Goal: Complete application form

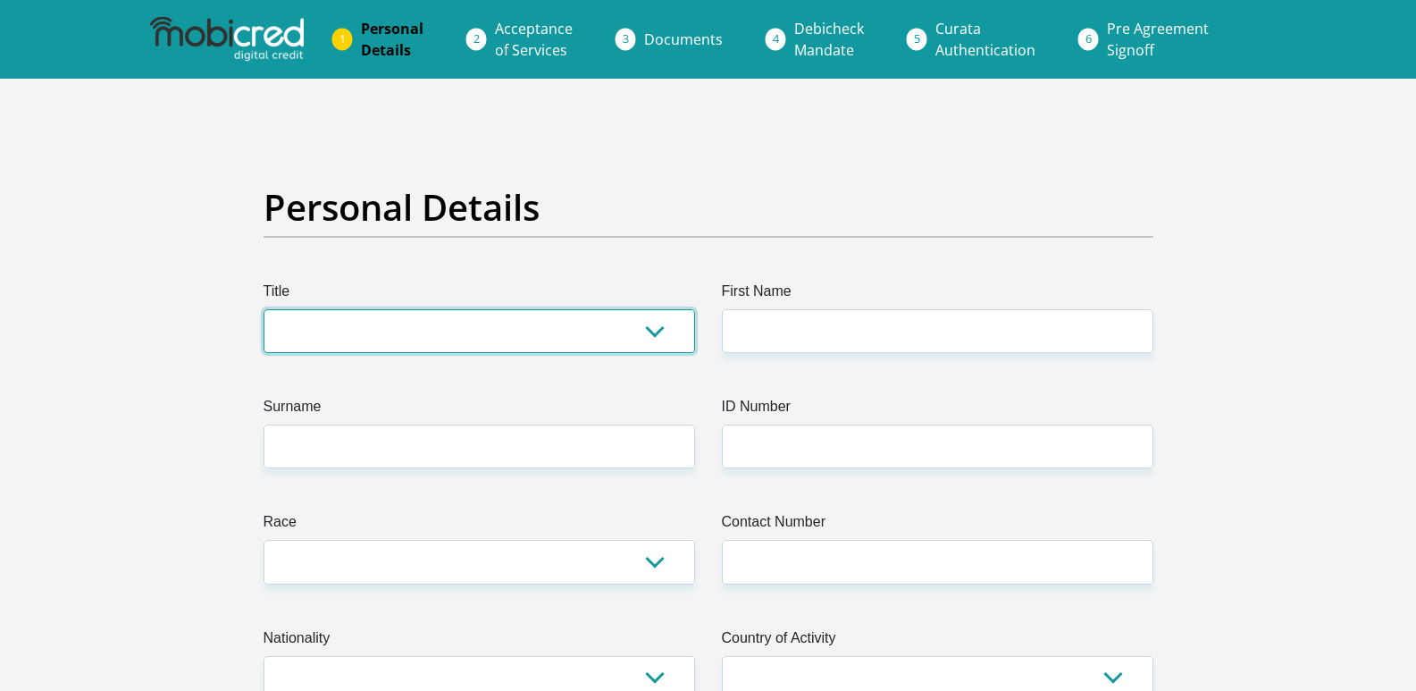
click at [386, 309] on select "Mr Ms Mrs Dr [PERSON_NAME]" at bounding box center [479, 331] width 431 height 44
select select "Mr"
click at [264, 309] on select "Mr Ms Mrs Dr [PERSON_NAME]" at bounding box center [479, 331] width 431 height 44
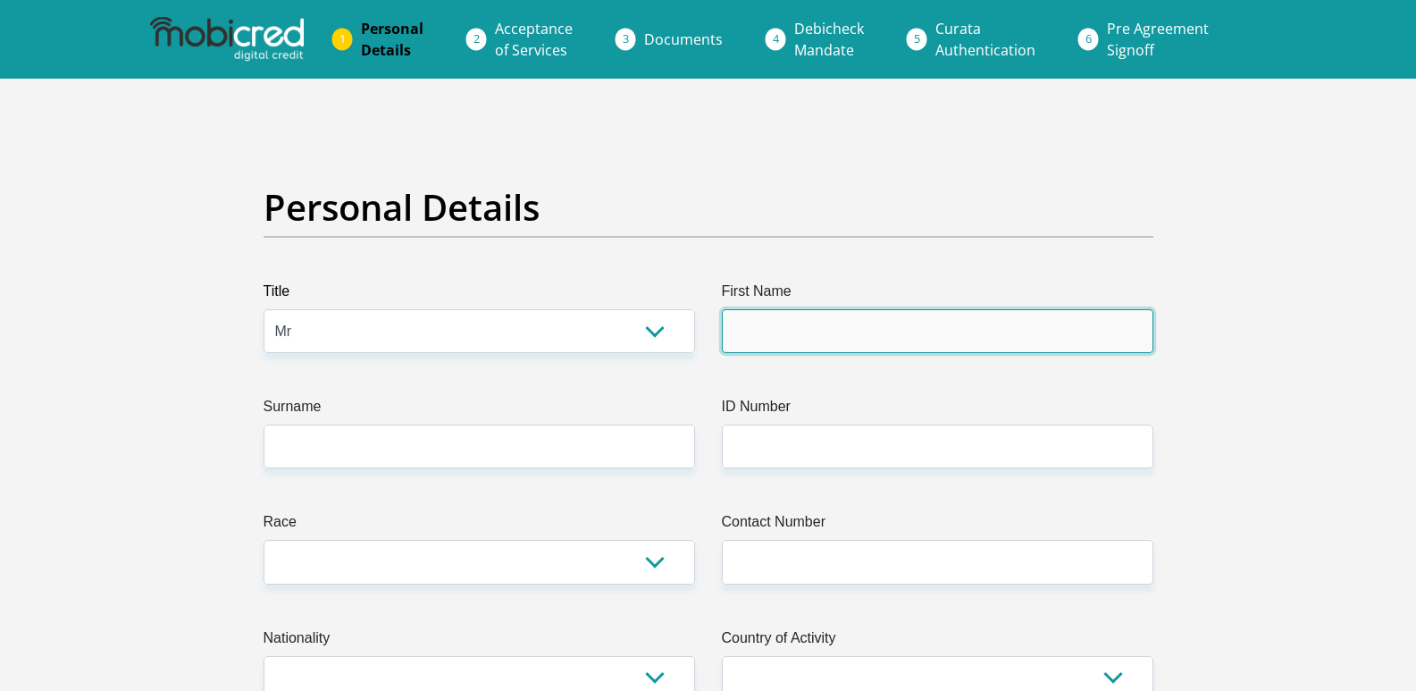
click at [875, 309] on input "First Name" at bounding box center [937, 331] width 431 height 44
type input "Mojalefa"
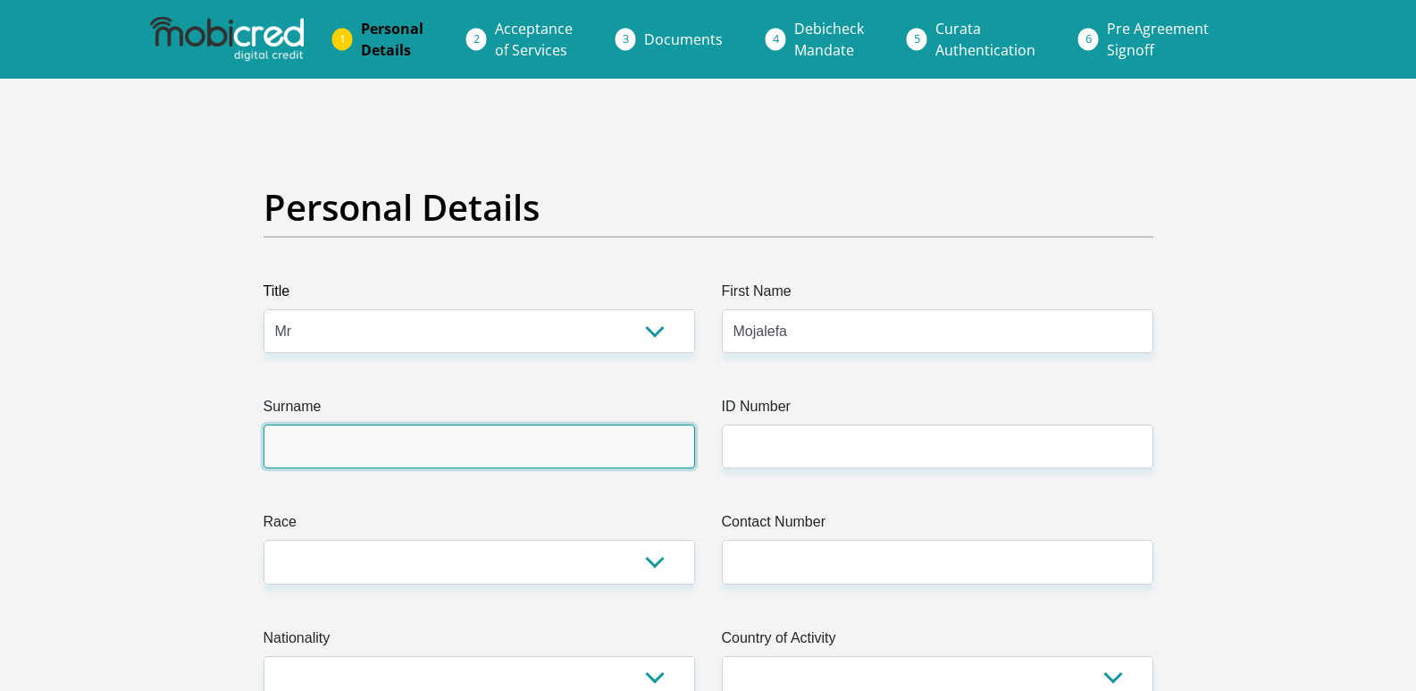
type input "Moshoadiba"
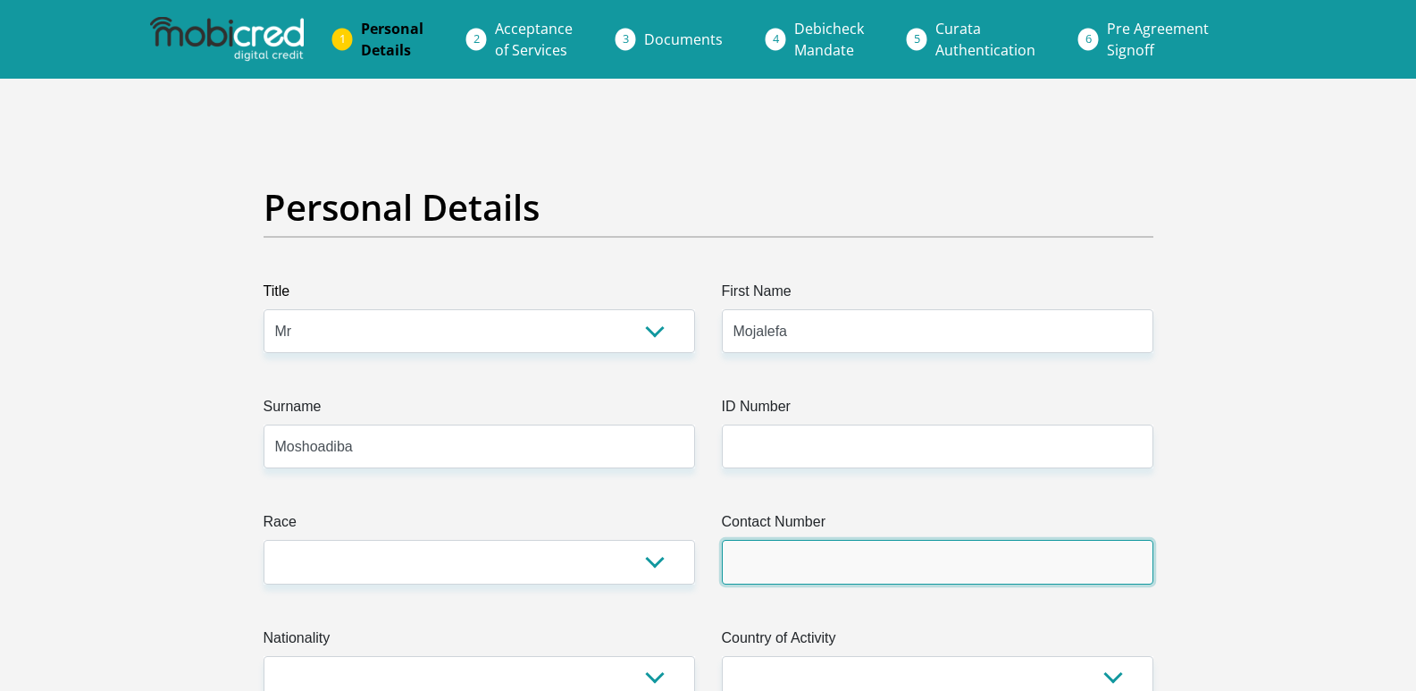
type input "0681879034"
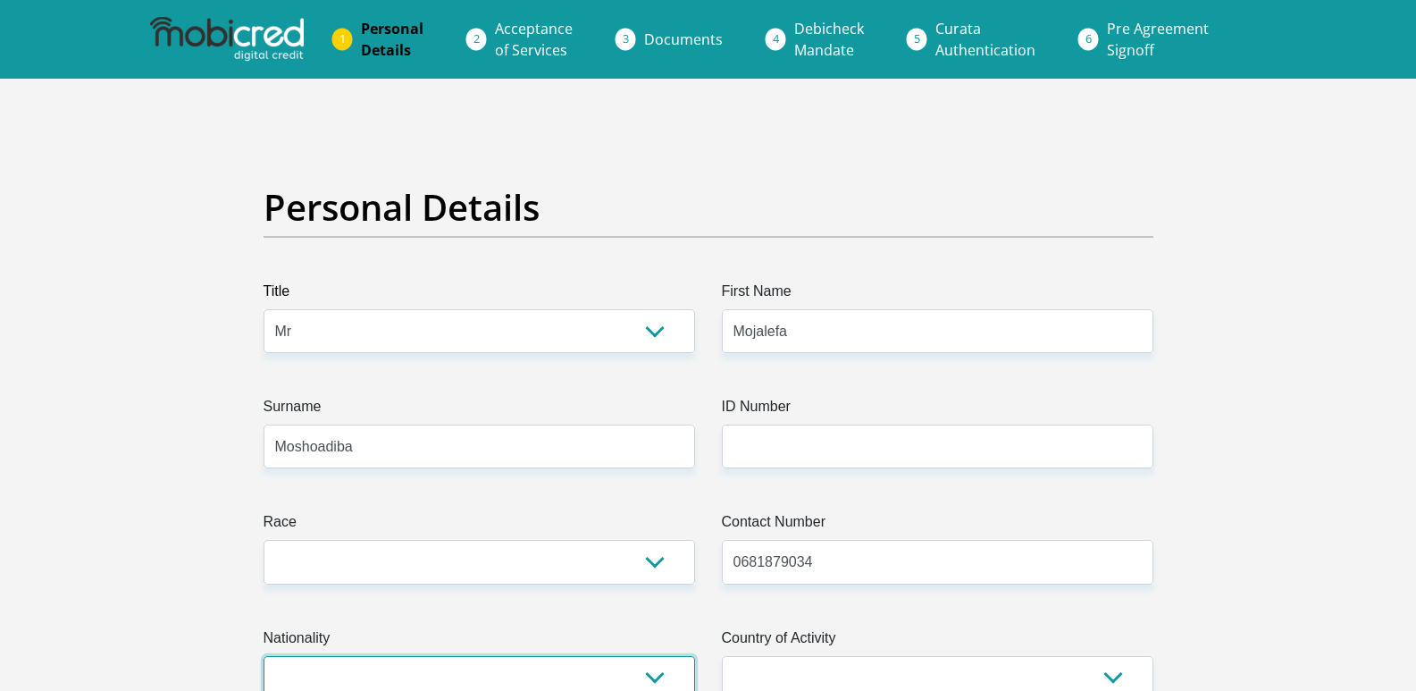
select select "ZAF"
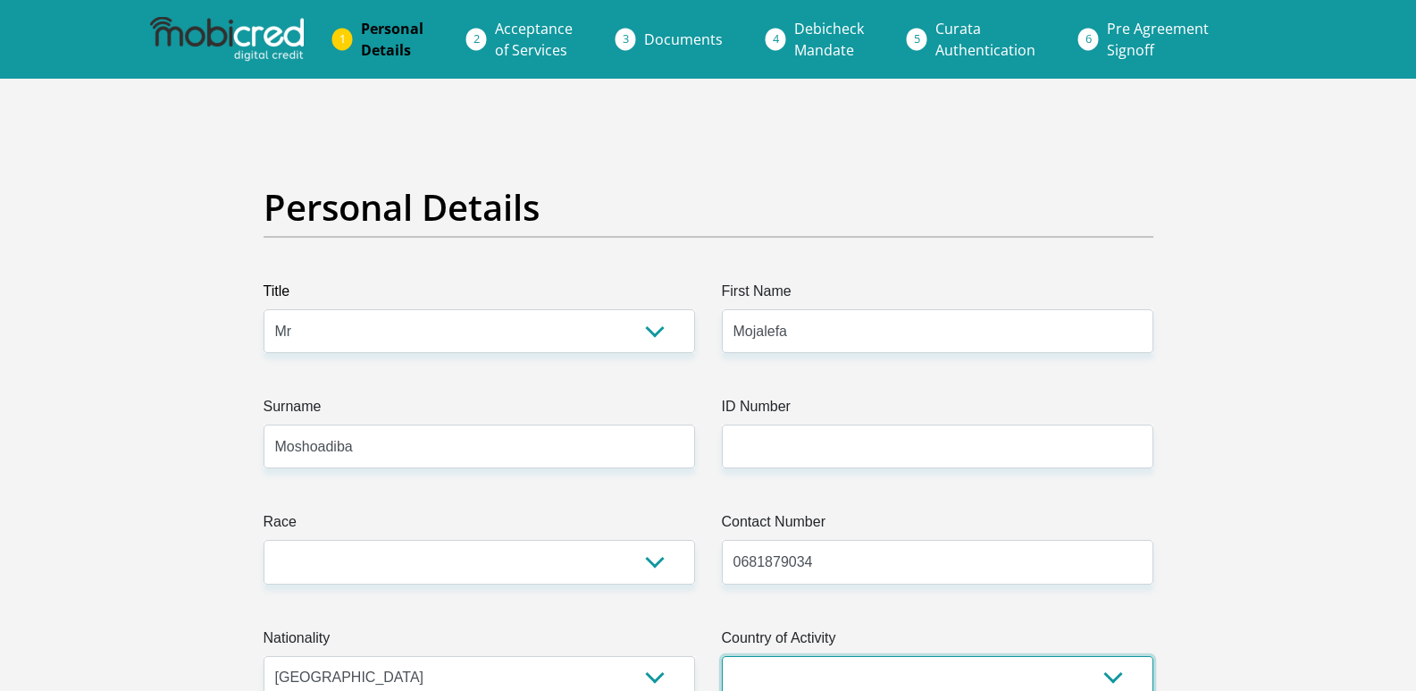
select select "ZAF"
type input "[STREET_ADDRESS][PERSON_NAME]"
type input "Akasia"
type input "[GEOGRAPHIC_DATA]"
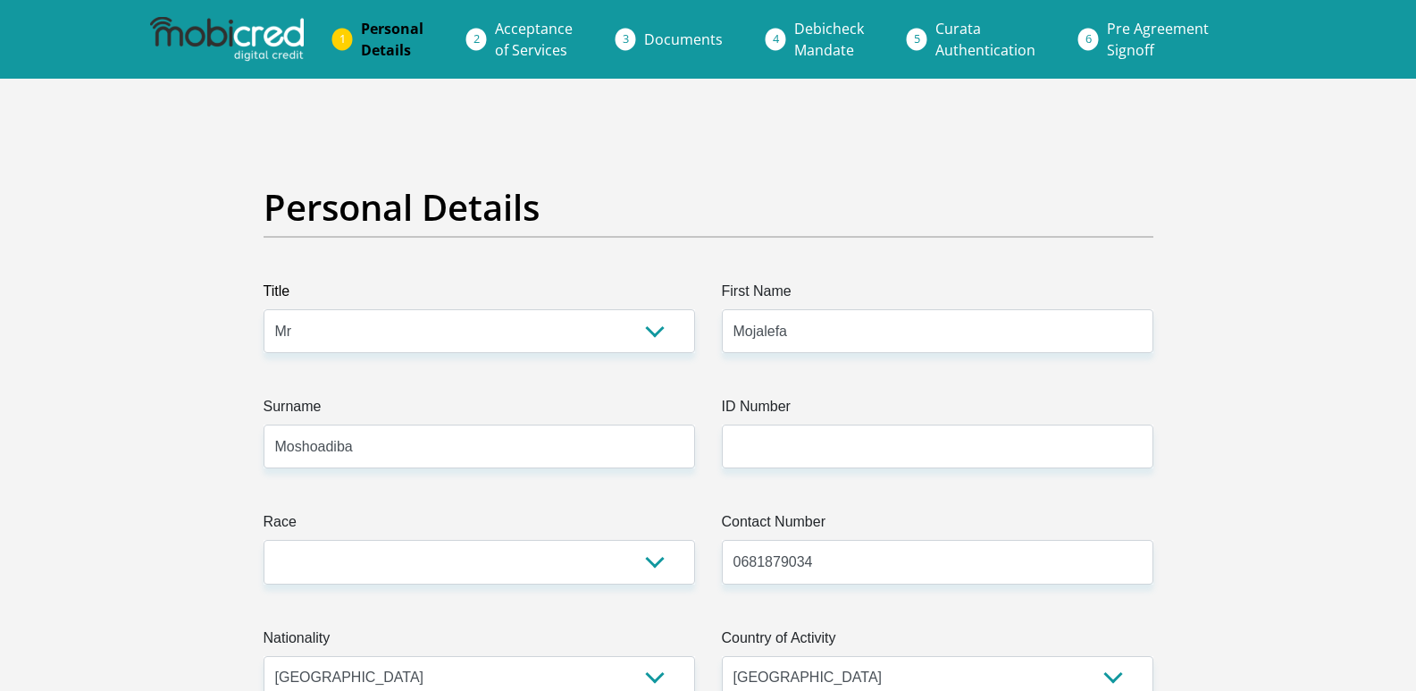
type input "0182"
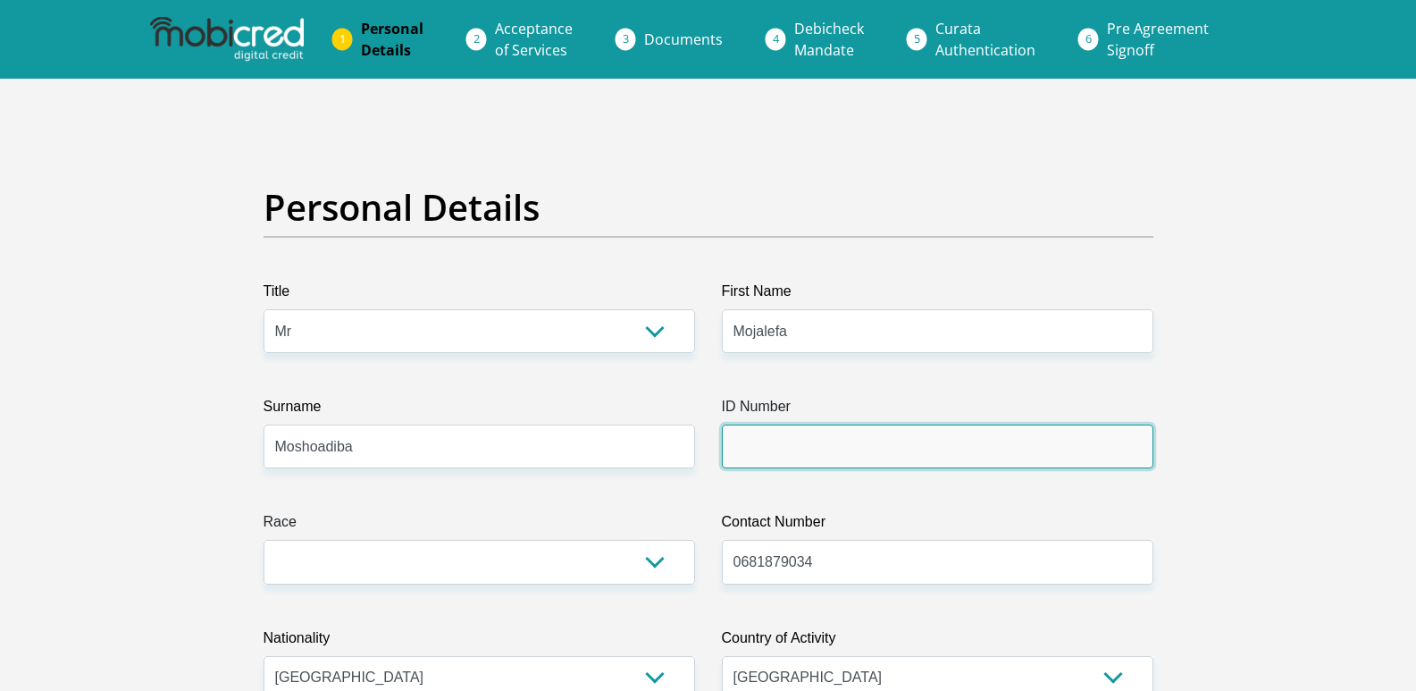
click at [834, 424] on input "ID Number" at bounding box center [937, 446] width 431 height 44
type input "0603105531082"
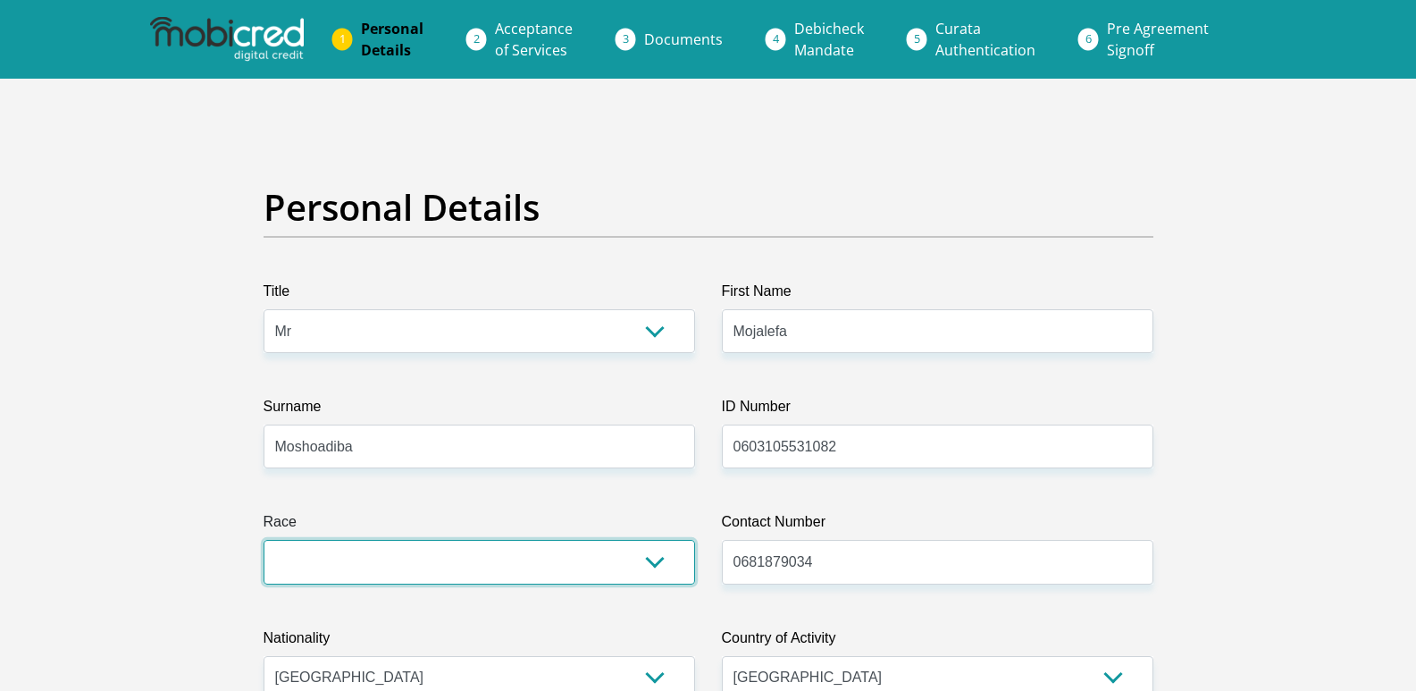
click at [422, 540] on select "Black Coloured Indian White Other" at bounding box center [479, 562] width 431 height 44
select select "1"
click at [264, 540] on select "Black Coloured Indian White Other" at bounding box center [479, 562] width 431 height 44
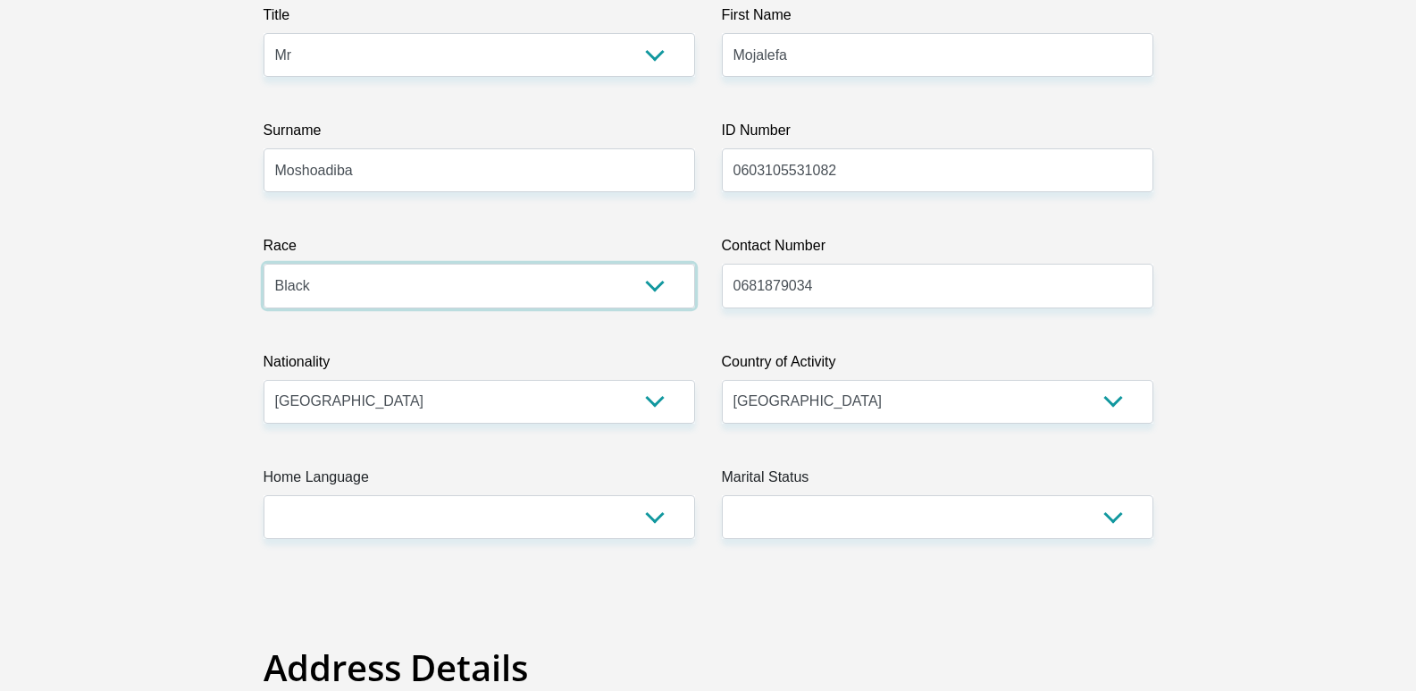
scroll to position [297, 0]
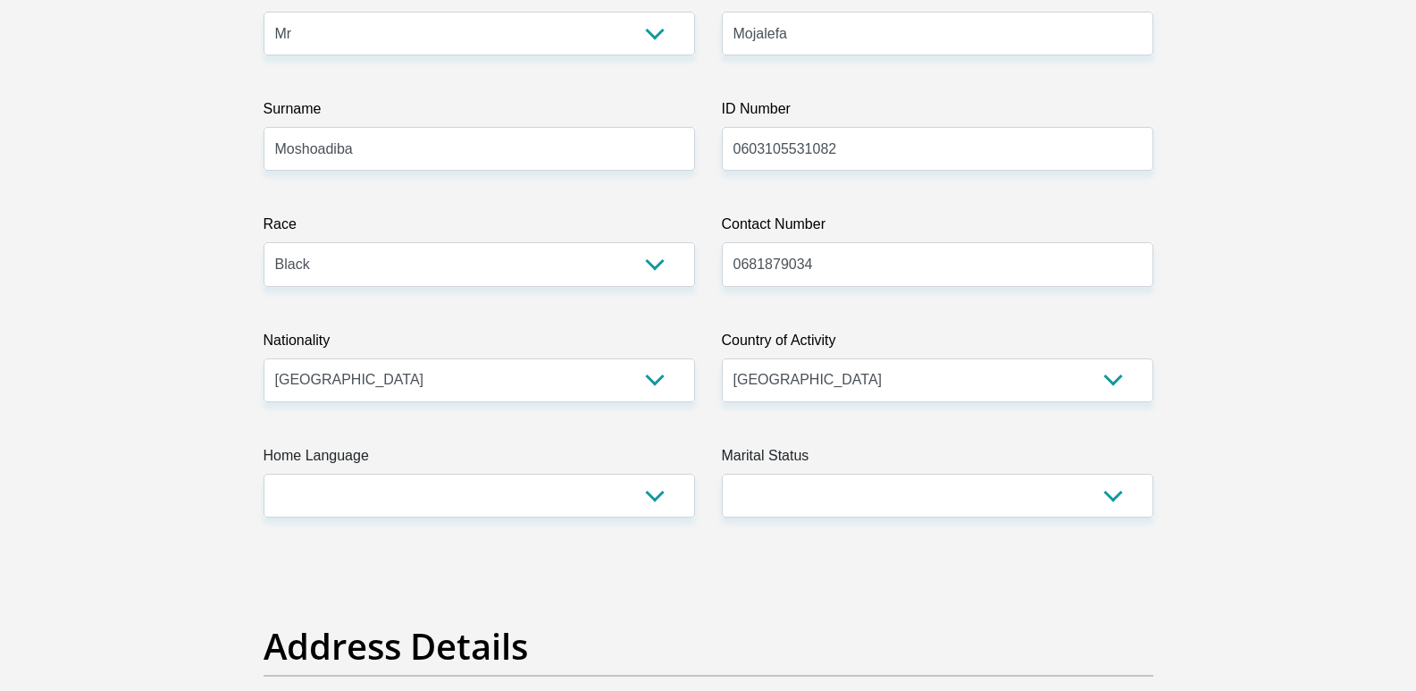
click at [581, 473] on select "Afrikaans English Sepedi South Ndebele Southern Sotho Swati Tsonga Tswana Venda…" at bounding box center [479, 495] width 431 height 44
select select "sot"
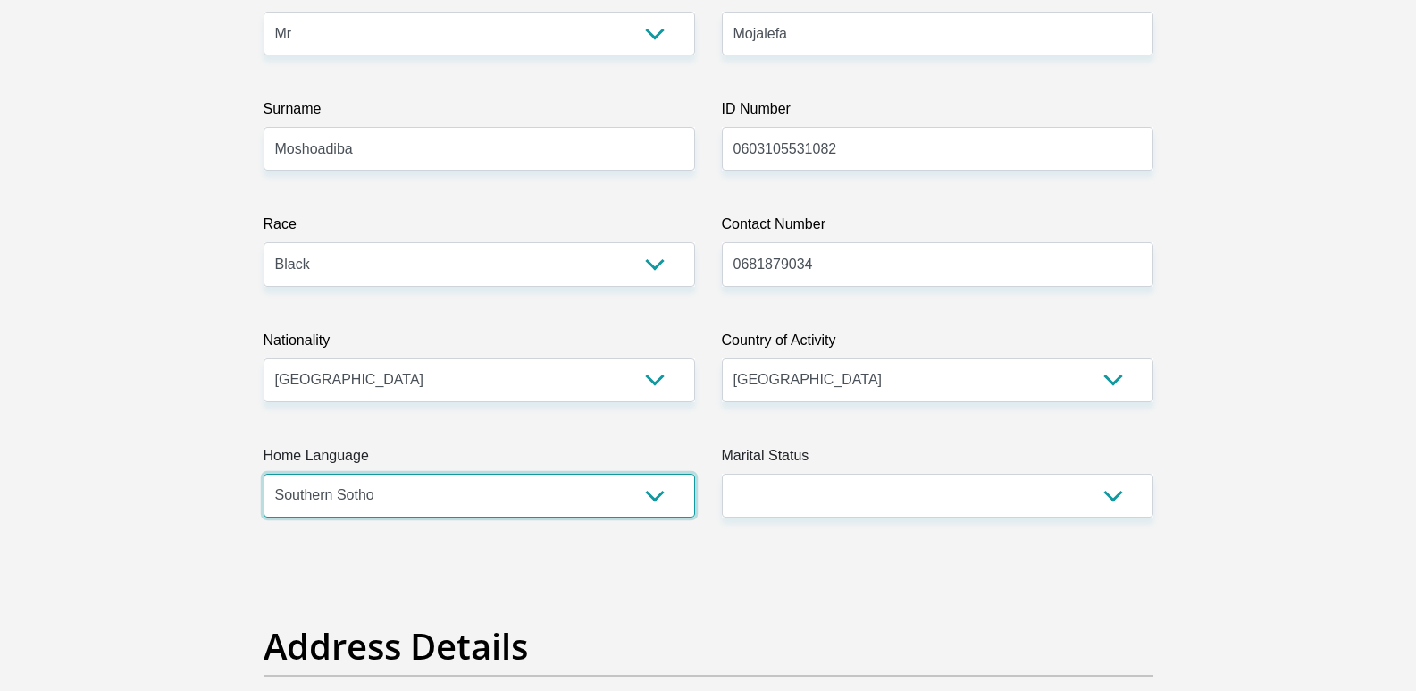
click at [264, 473] on select "Afrikaans English Sepedi South Ndebele Southern Sotho Swati Tsonga Tswana Venda…" at bounding box center [479, 495] width 431 height 44
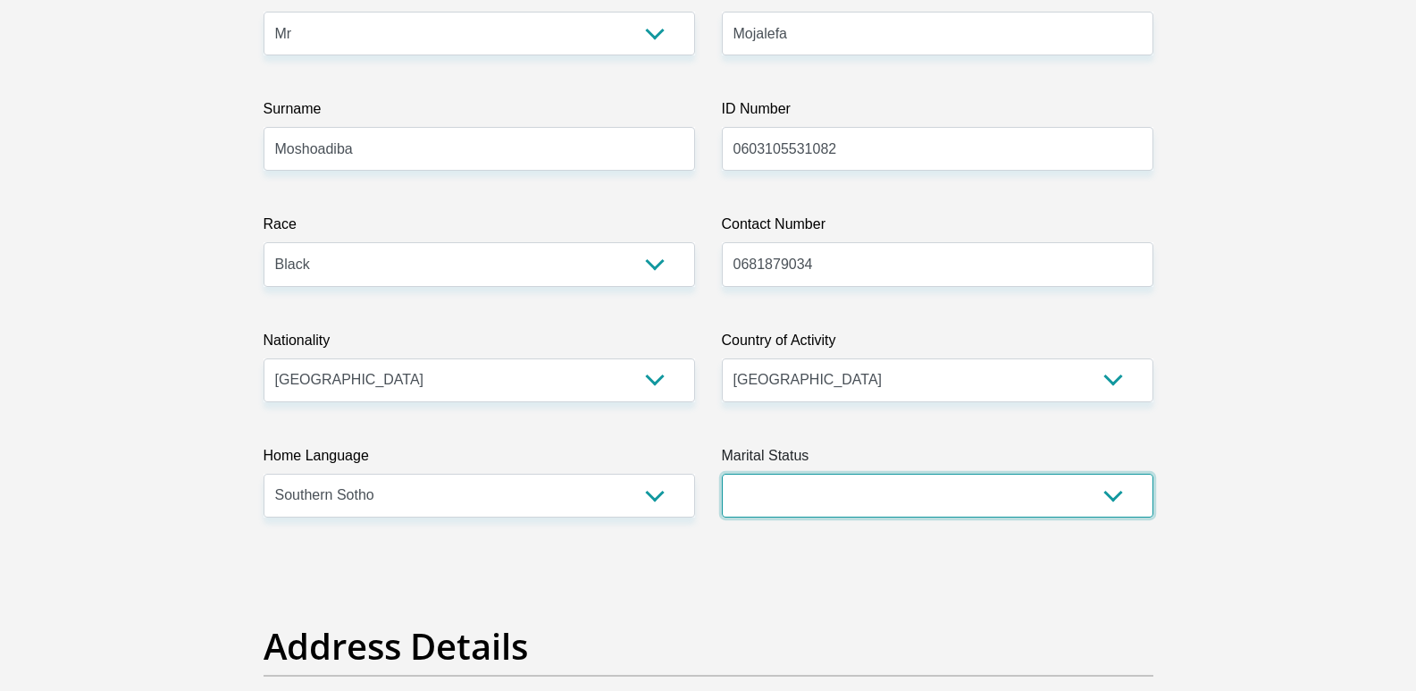
click at [842, 473] on select "Married ANC Single Divorced Widowed Married COP or Customary Law" at bounding box center [937, 495] width 431 height 44
select select "2"
click at [722, 473] on select "Married ANC Single Divorced Widowed Married COP or Customary Law" at bounding box center [937, 495] width 431 height 44
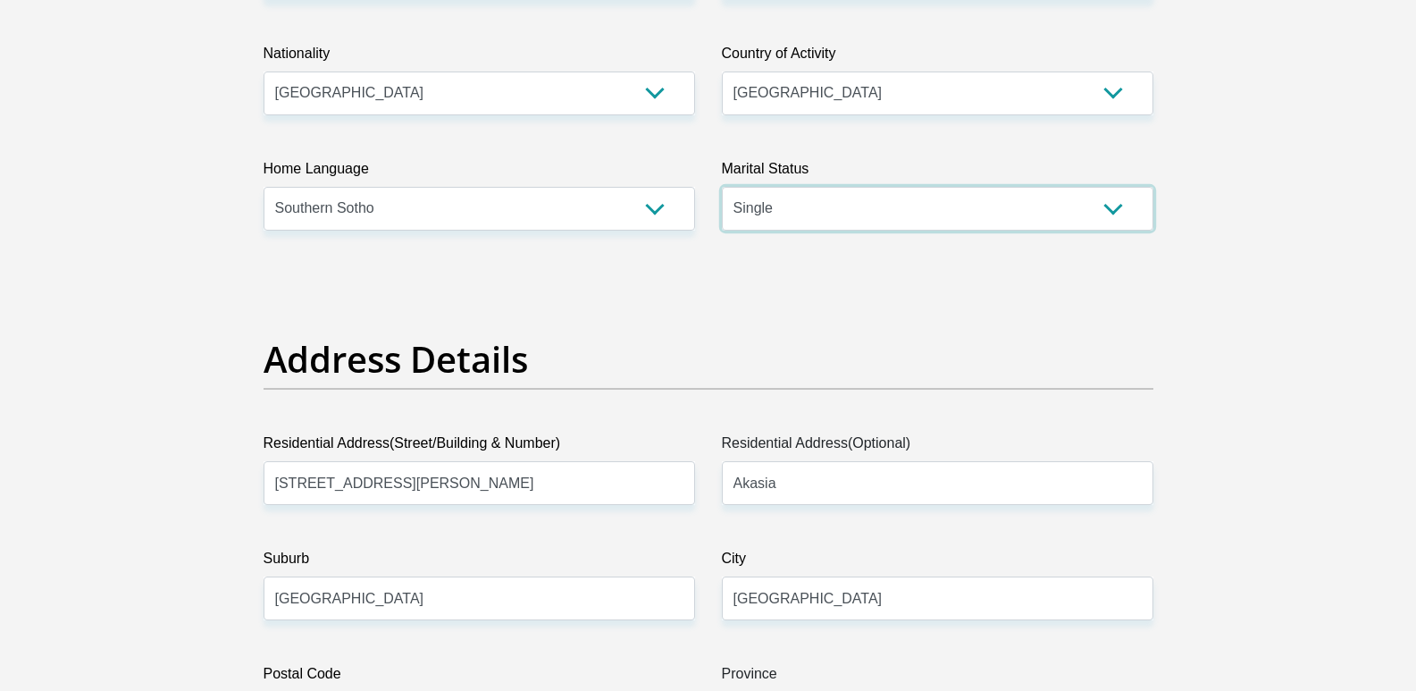
scroll to position [744, 0]
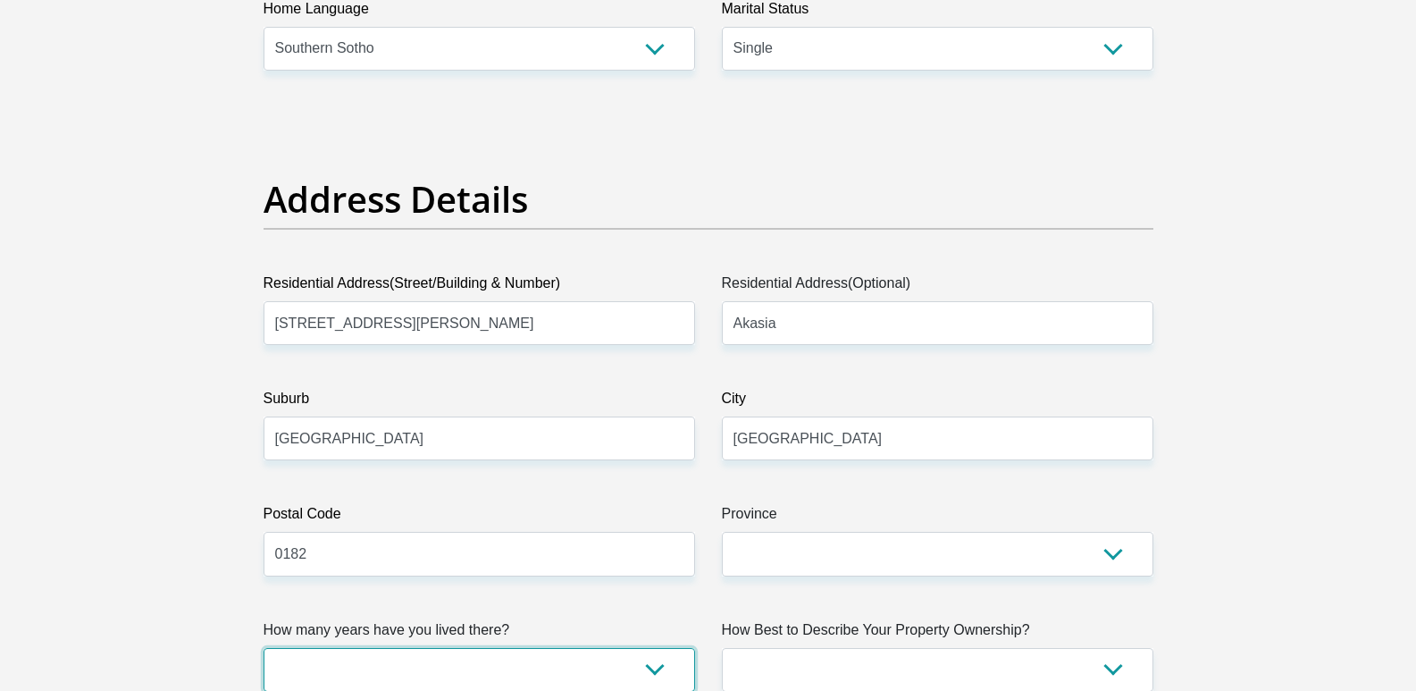
click at [626, 648] on select "less than 1 year 1-3 years 3-5 years 5+ years" at bounding box center [479, 670] width 431 height 44
select select "5"
click at [264, 648] on select "less than 1 year 1-3 years 3-5 years 5+ years" at bounding box center [479, 670] width 431 height 44
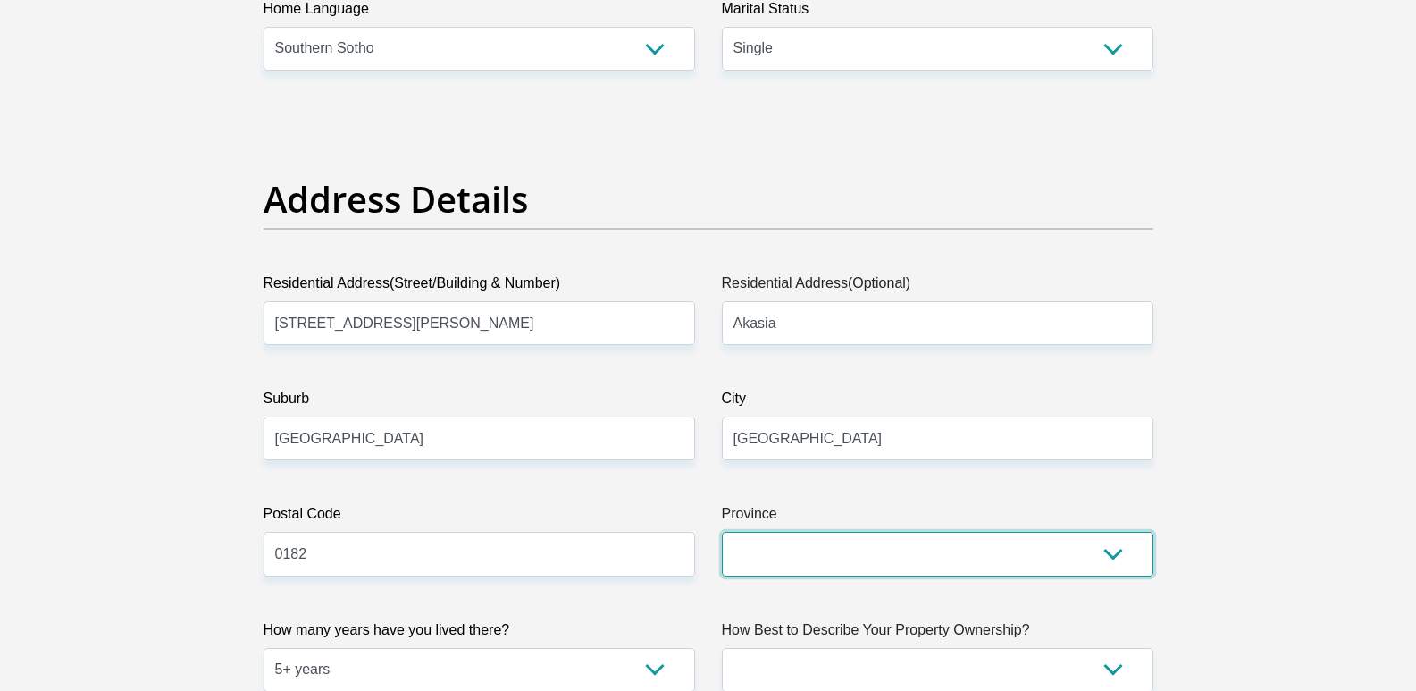
click at [913, 532] on select "Eastern Cape Free State [GEOGRAPHIC_DATA] [GEOGRAPHIC_DATA][DATE] [GEOGRAPHIC_D…" at bounding box center [937, 554] width 431 height 44
select select "Gauteng"
click at [722, 532] on select "Eastern Cape Free State [GEOGRAPHIC_DATA] [GEOGRAPHIC_DATA][DATE] [GEOGRAPHIC_D…" at bounding box center [937, 554] width 431 height 44
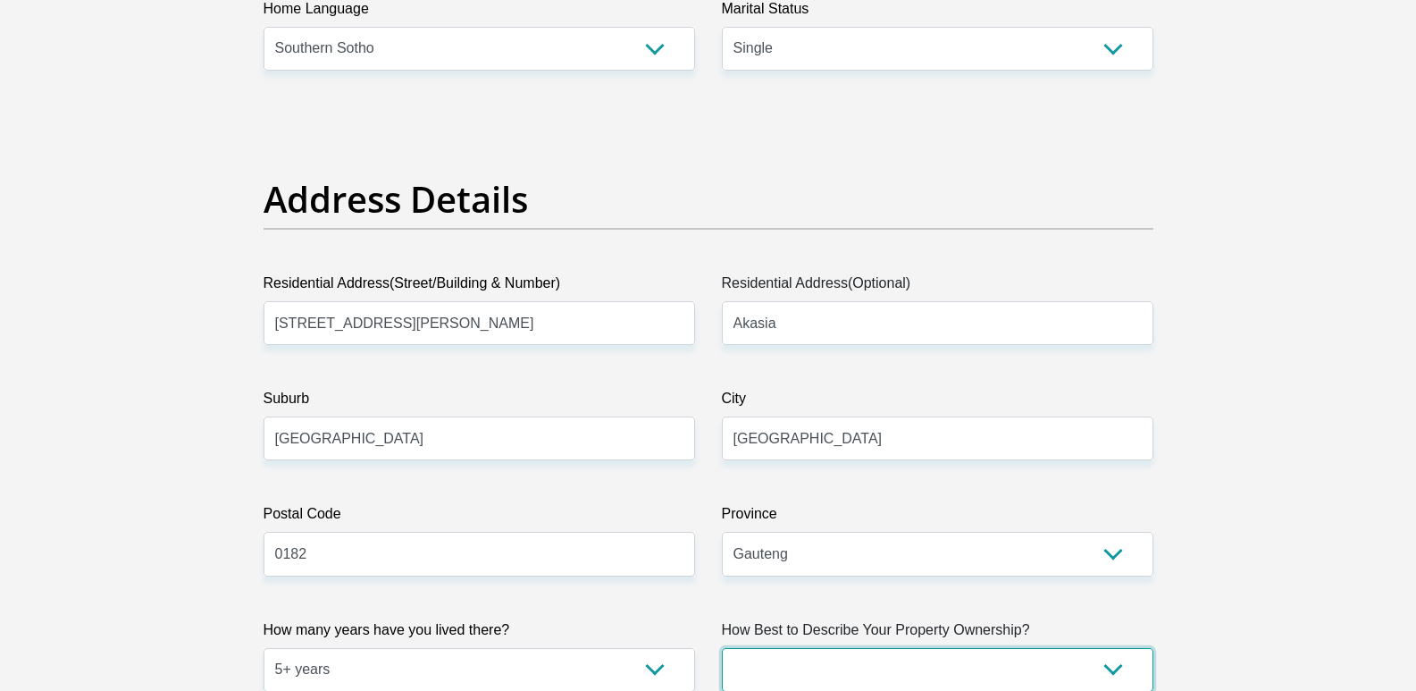
click at [1042, 648] on select "Owned Rented Family Owned Company Dwelling" at bounding box center [937, 670] width 431 height 44
select select "parents"
click at [722, 648] on select "Owned Rented Family Owned Company Dwelling" at bounding box center [937, 670] width 431 height 44
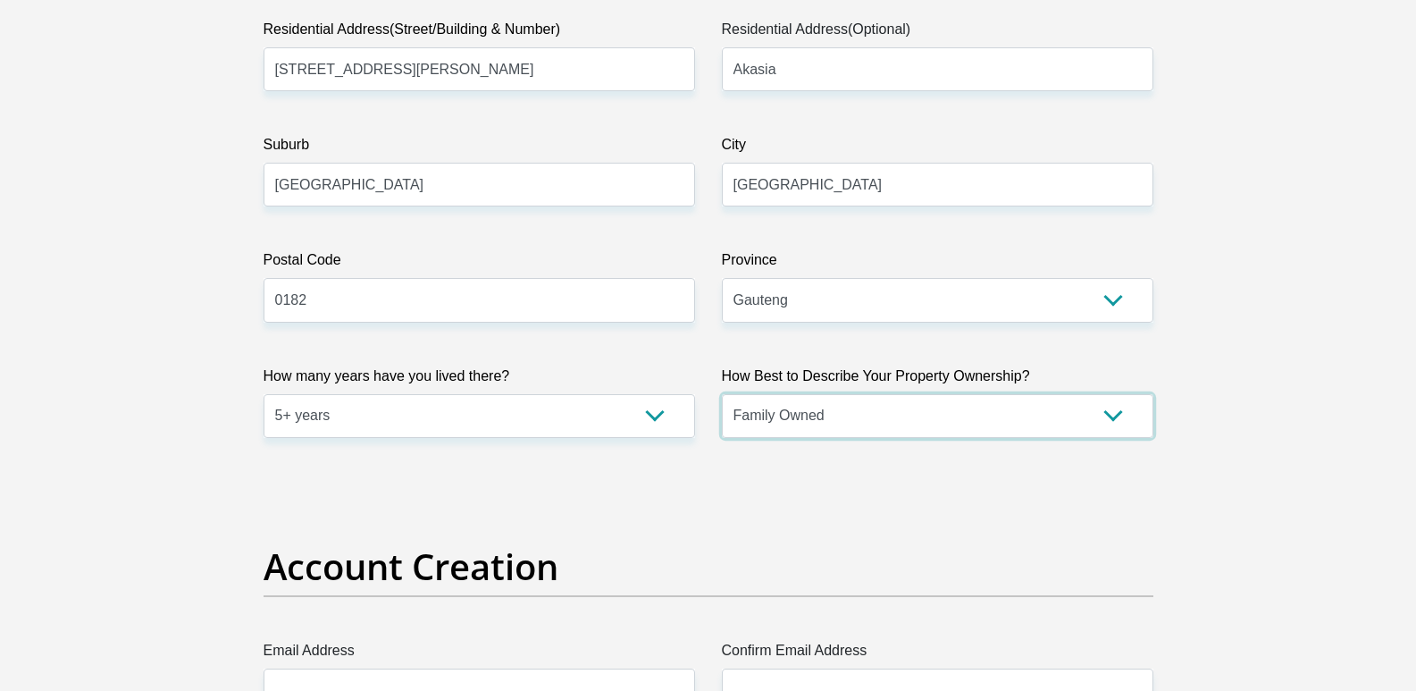
scroll to position [1042, 0]
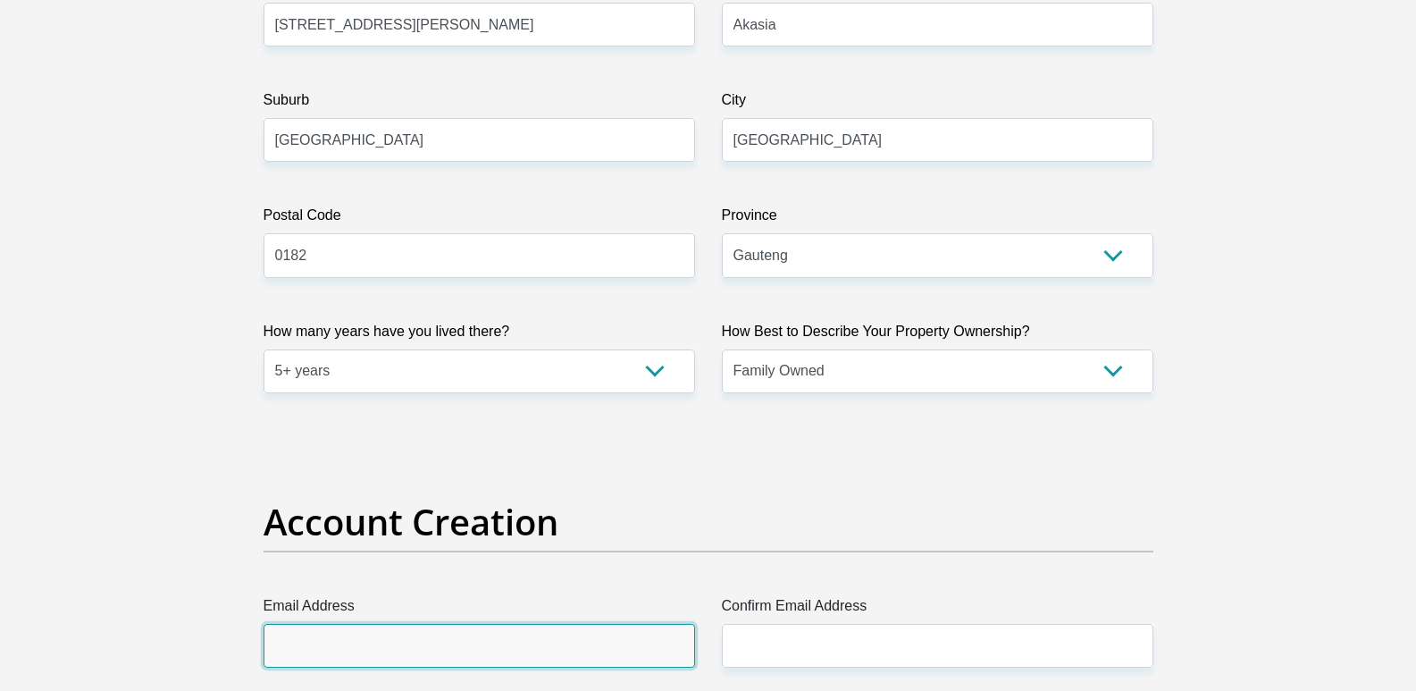
click at [345, 624] on input "Email Address" at bounding box center [479, 646] width 431 height 44
type input "[EMAIL_ADDRESS][DOMAIN_NAME]"
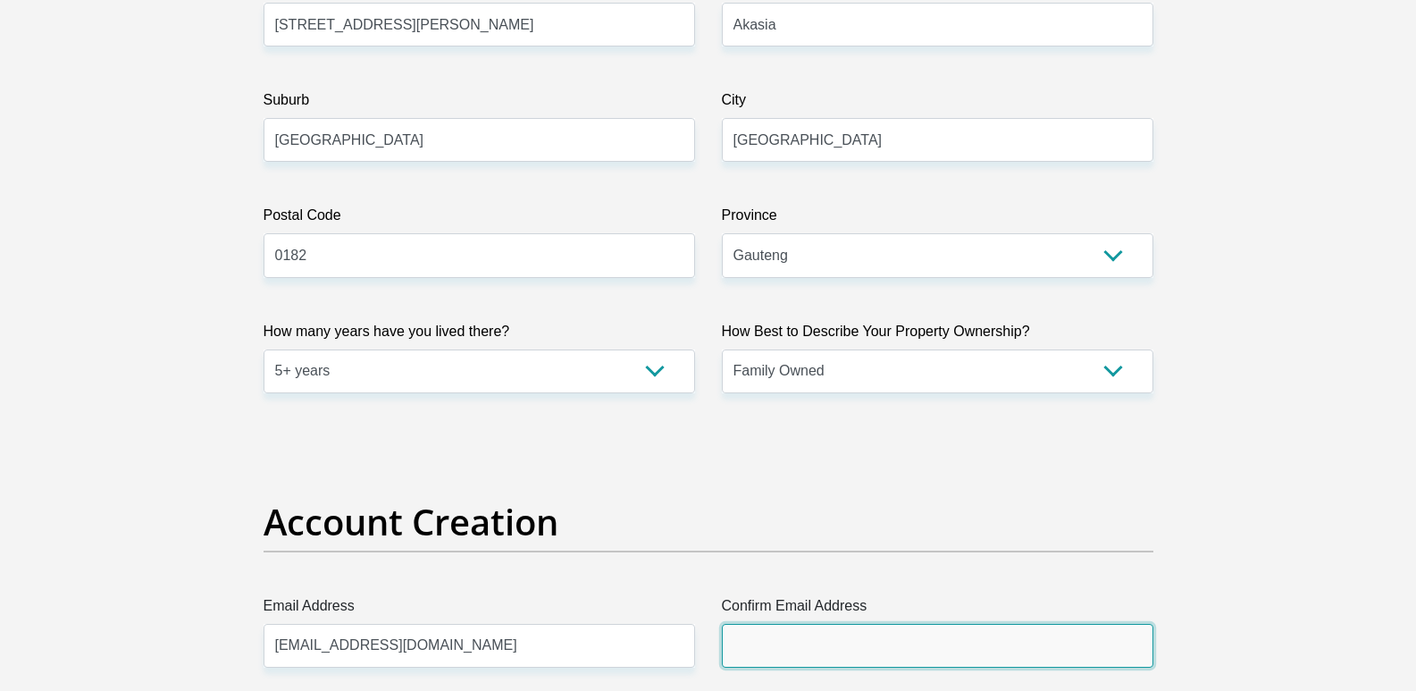
type input "[EMAIL_ADDRESS][DOMAIN_NAME]"
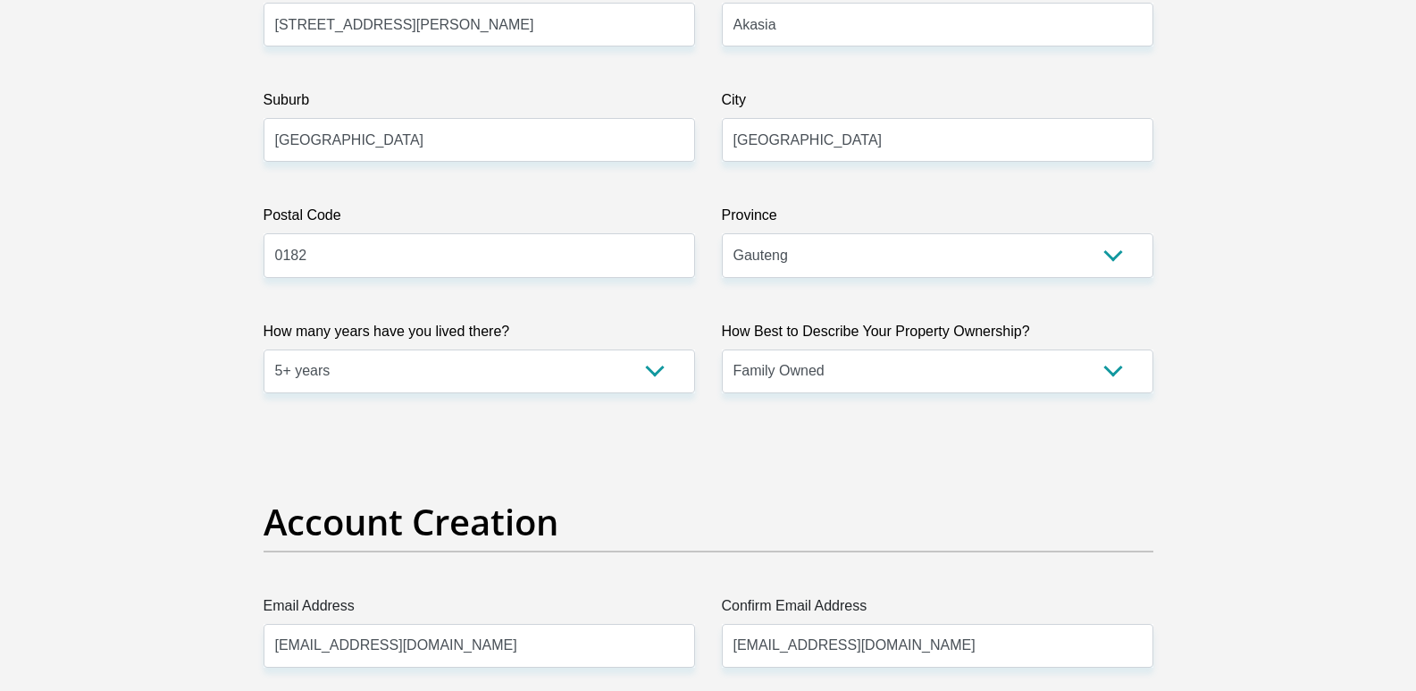
type input "Mojalefa"
type input "Moshoadiba"
type input "0681879034"
type input "Moja20060310!"
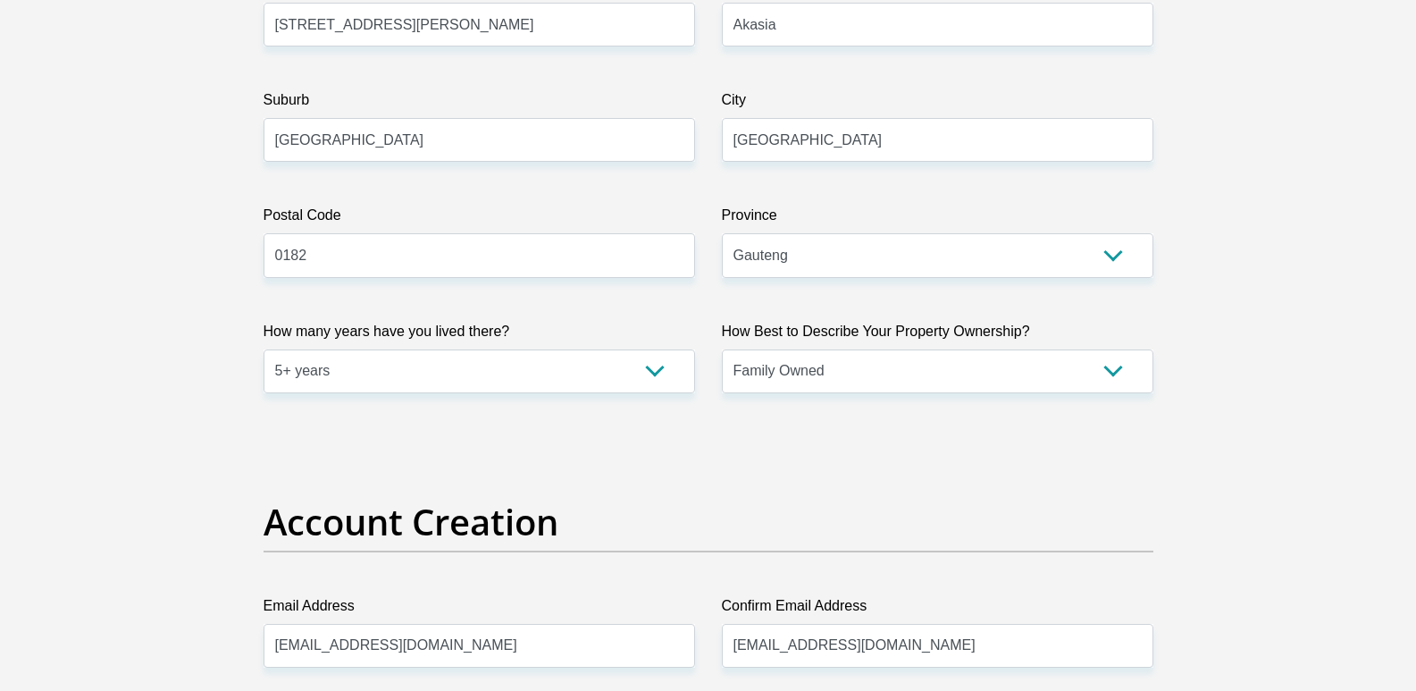
type input "Moja20060310!"
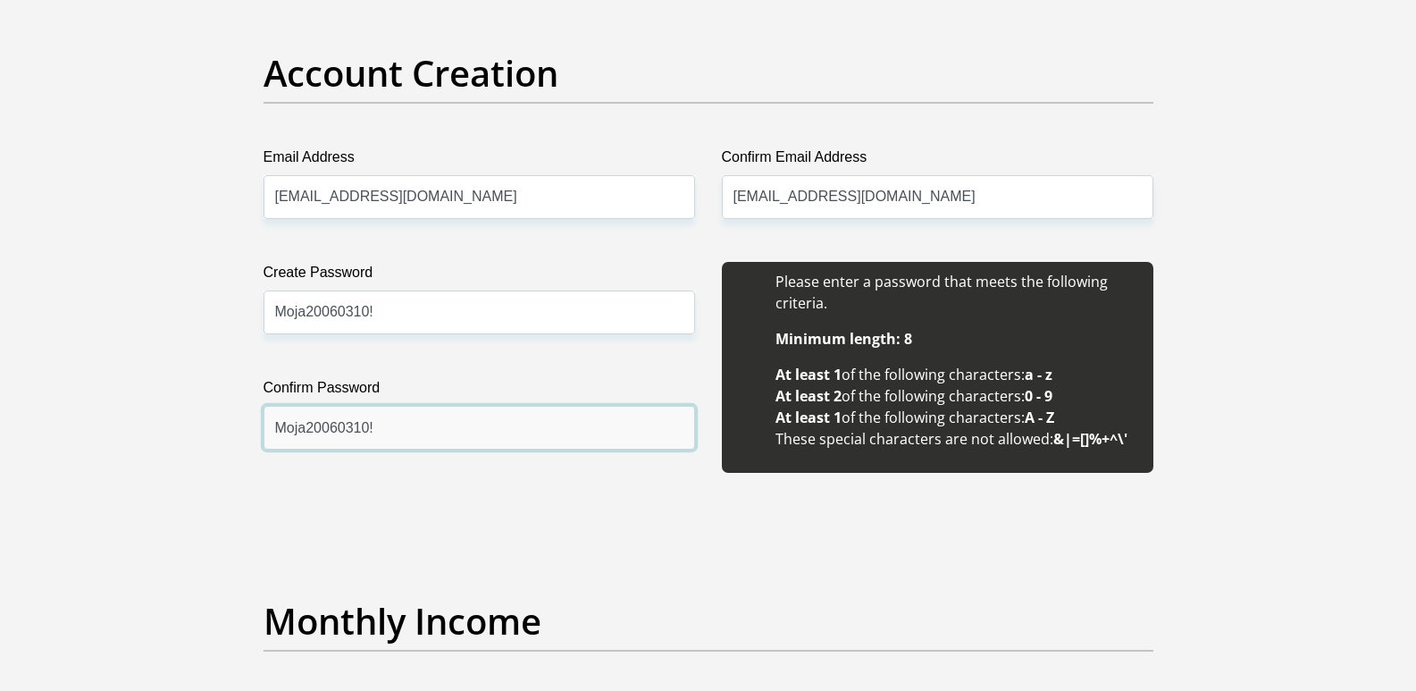
scroll to position [1495, 0]
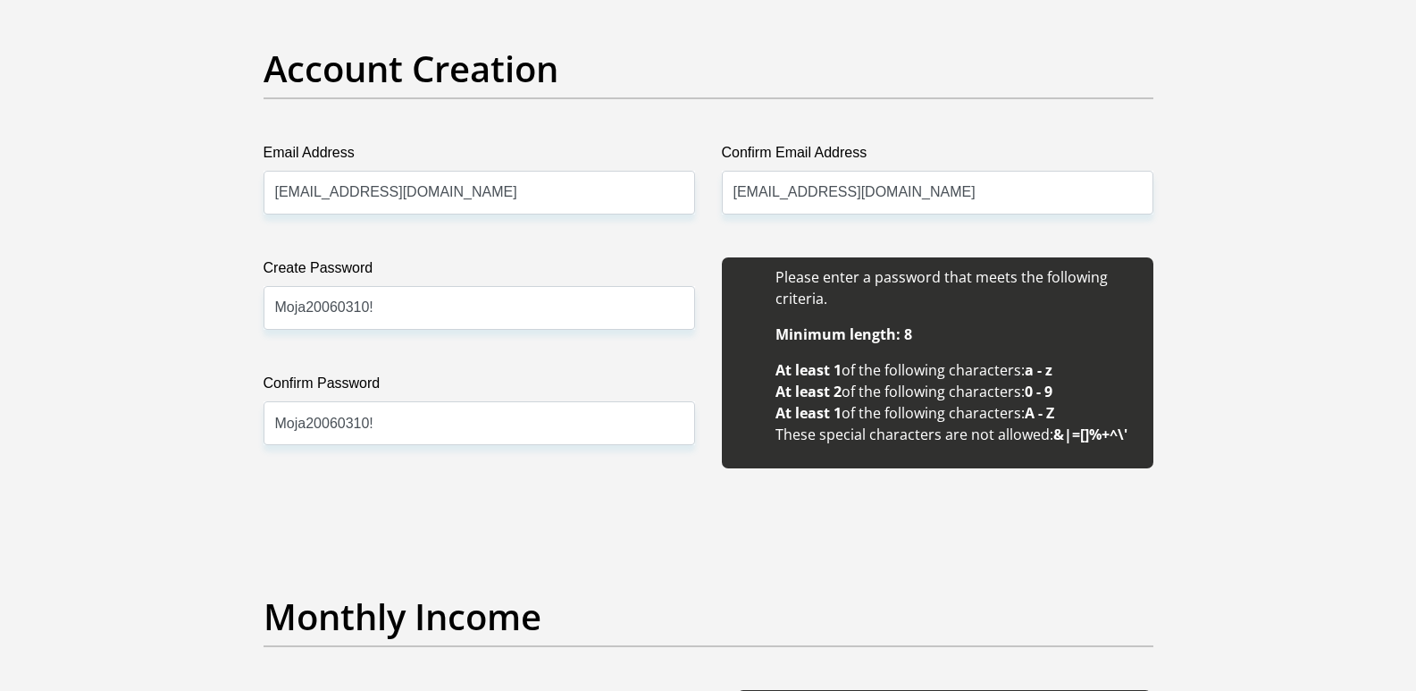
type input "350"
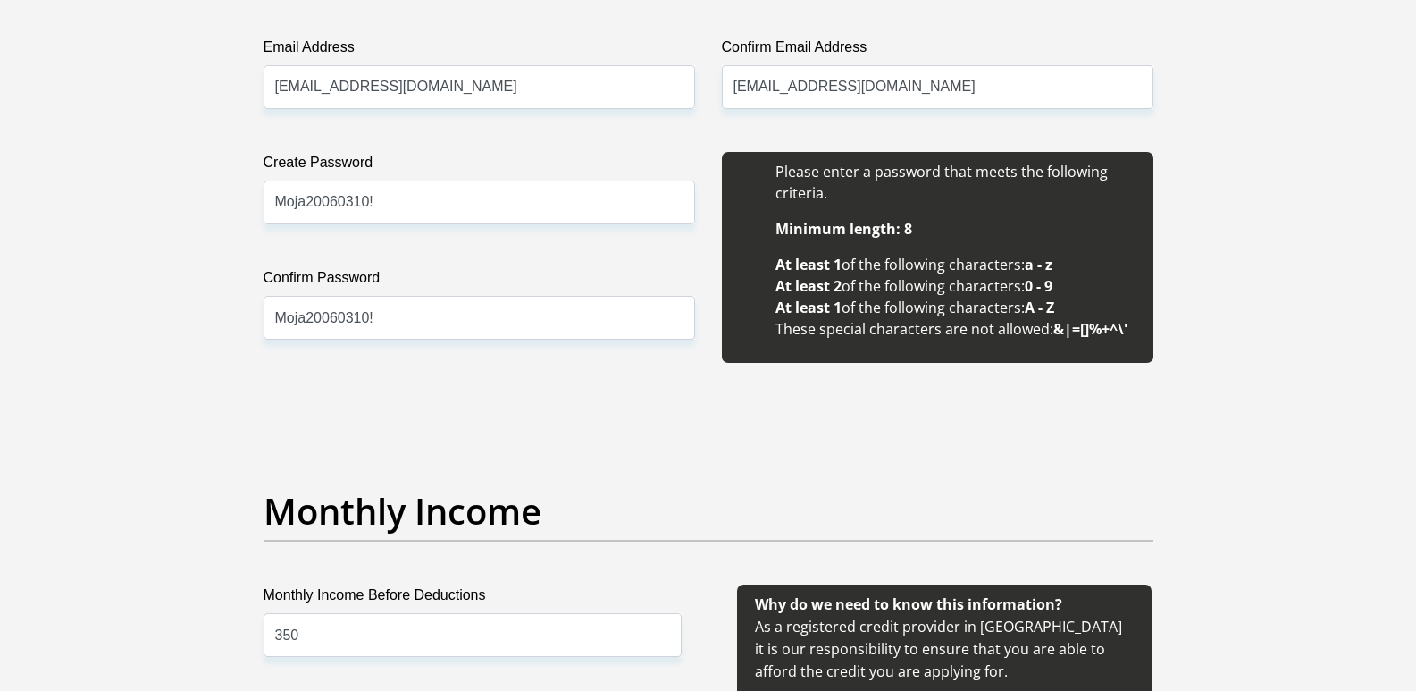
scroll to position [1645, 0]
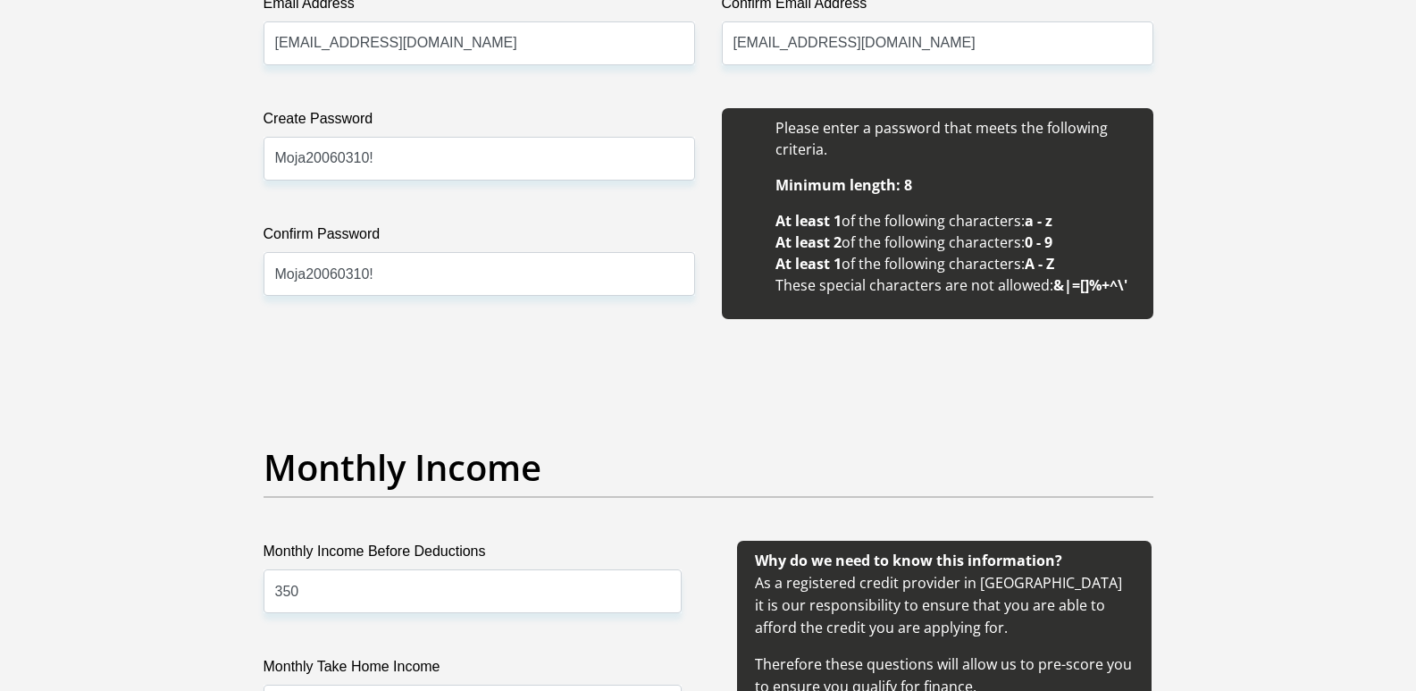
type input "350"
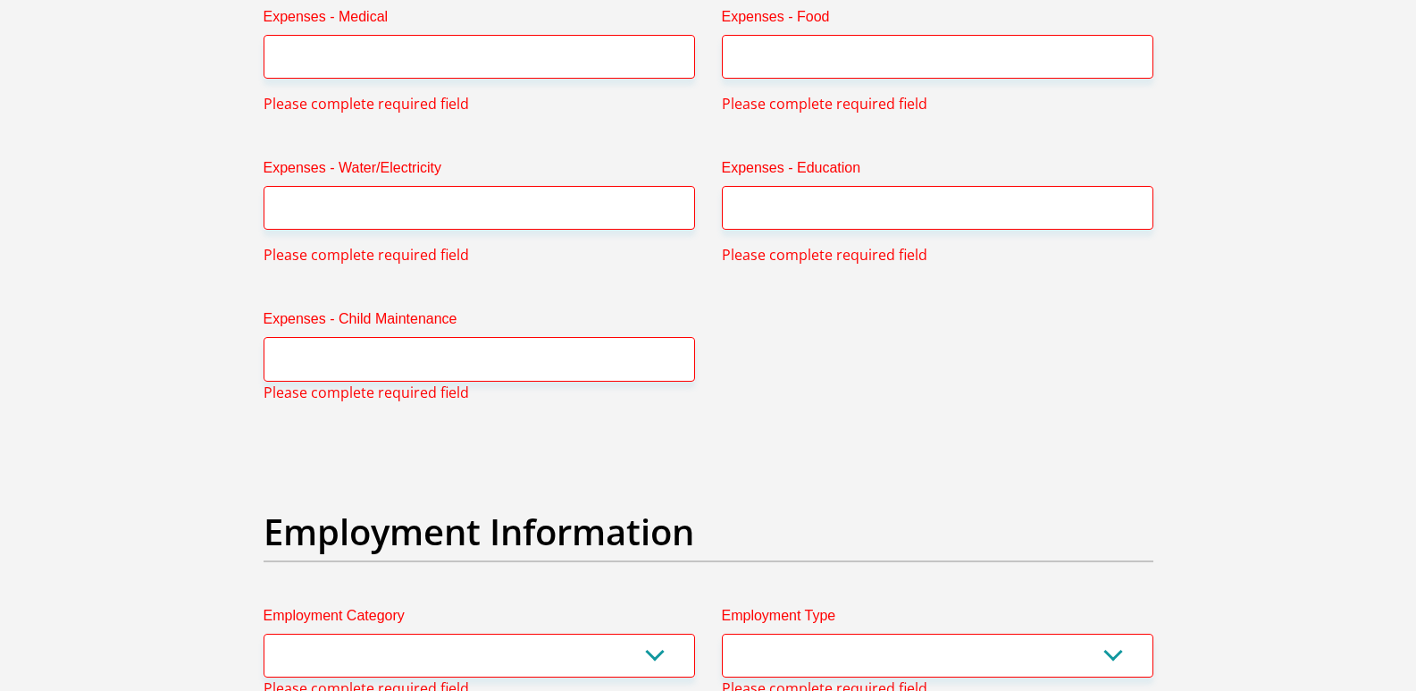
scroll to position [3580, 0]
